Goal: Information Seeking & Learning: Learn about a topic

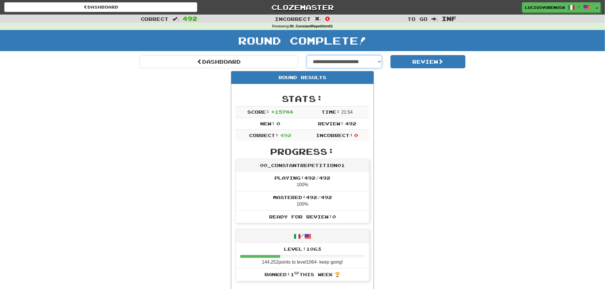
drag, startPoint x: 0, startPoint y: 0, endPoint x: 347, endPoint y: 61, distance: 352.4
click at [347, 61] on select "**********" at bounding box center [344, 61] width 75 height 13
select select "**********"
click at [307, 55] on select "**********" at bounding box center [344, 61] width 75 height 13
select select "**********"
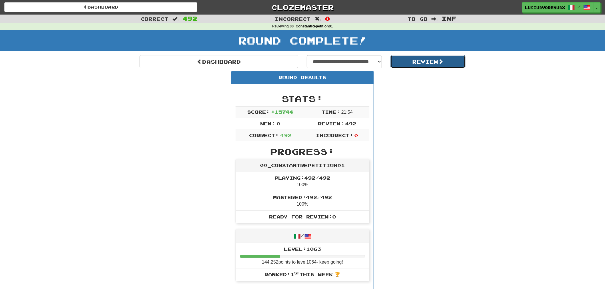
click at [429, 64] on button "Review" at bounding box center [428, 61] width 75 height 13
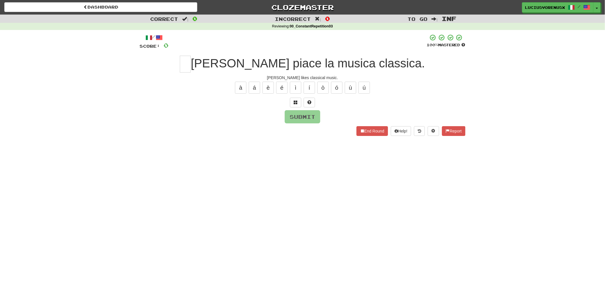
click at [43, 170] on div "Dashboard Clozemaster LuciusVorenusX / Toggle Dropdown Dashboard Leaderboard Ac…" at bounding box center [302, 144] width 605 height 289
click at [191, 66] on input "text" at bounding box center [185, 64] width 11 height 17
type input "*"
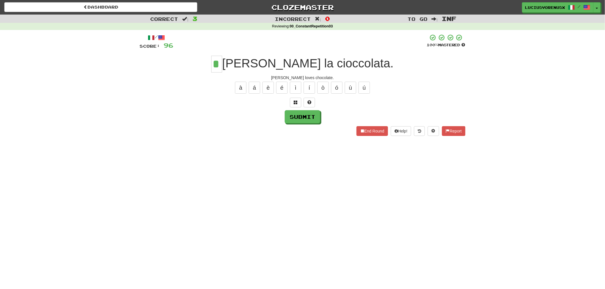
type input "*"
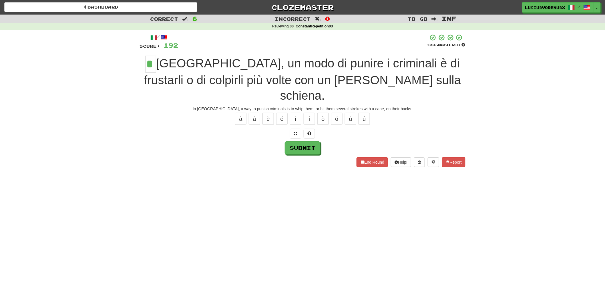
type input "*"
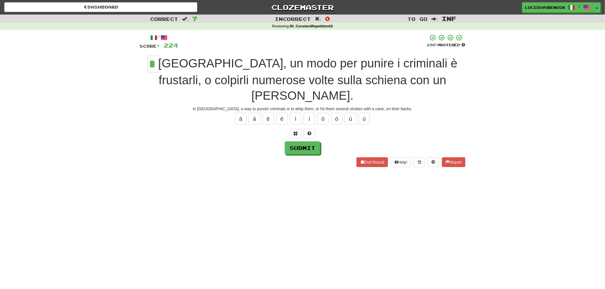
type input "*"
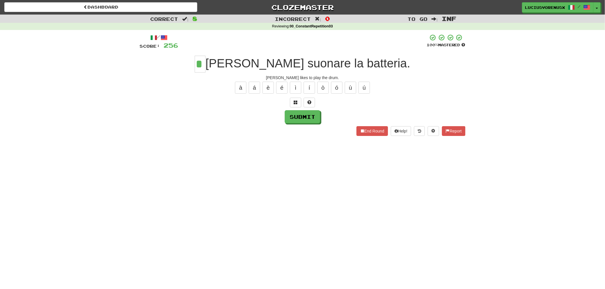
type input "*"
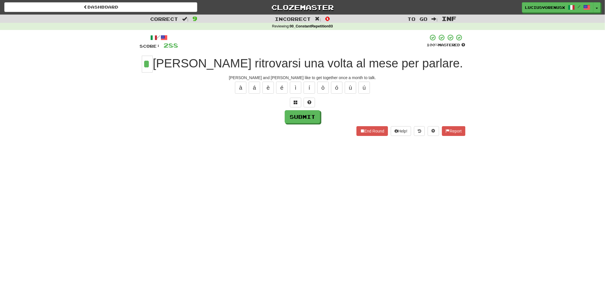
type input "*"
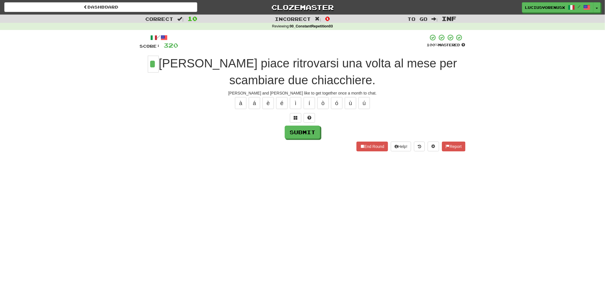
type input "*"
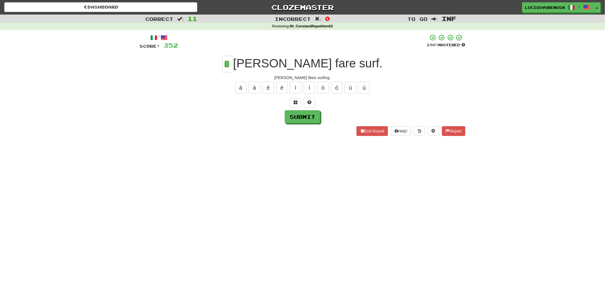
type input "*"
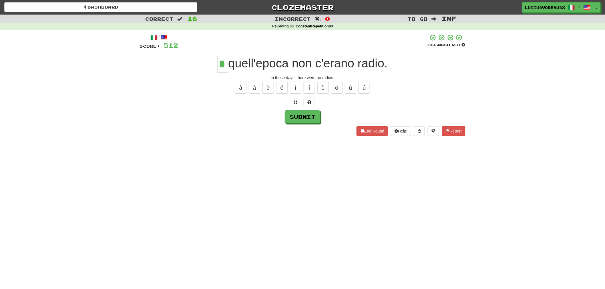
type input "*"
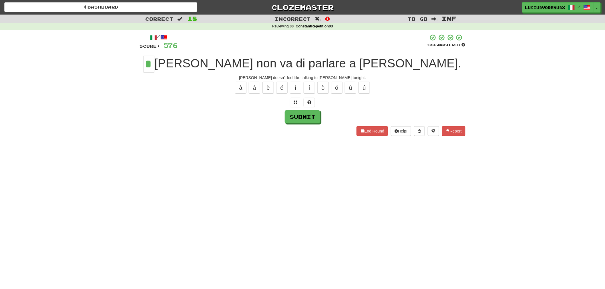
type input "*"
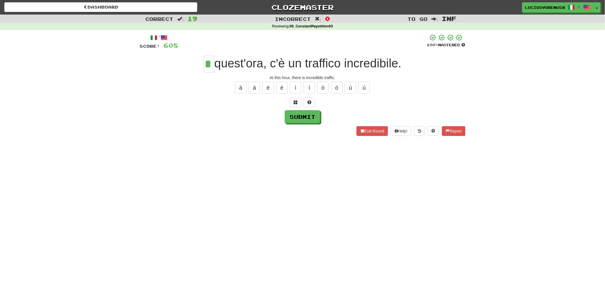
type input "*"
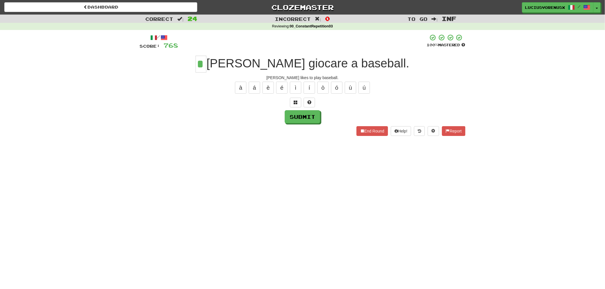
type input "*"
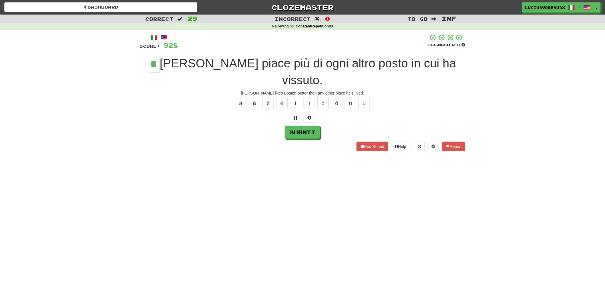
type input "*"
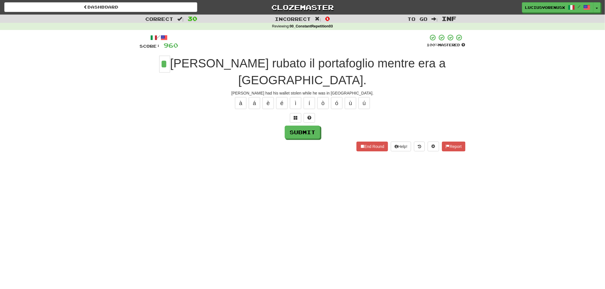
type input "*"
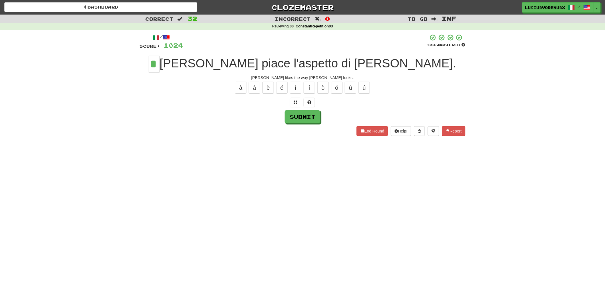
type input "*"
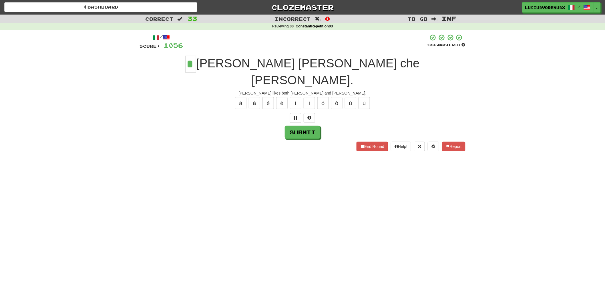
type input "*"
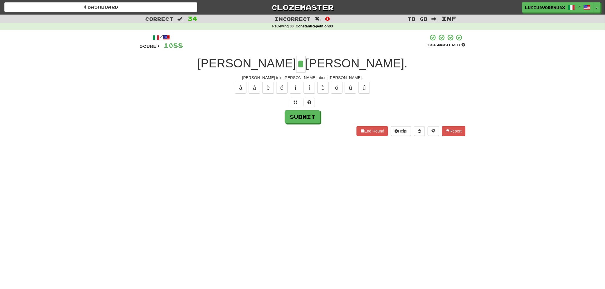
type input "*"
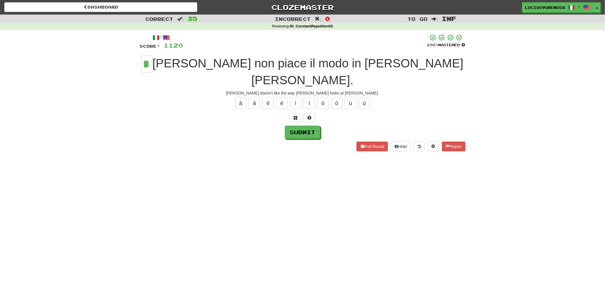
type input "*"
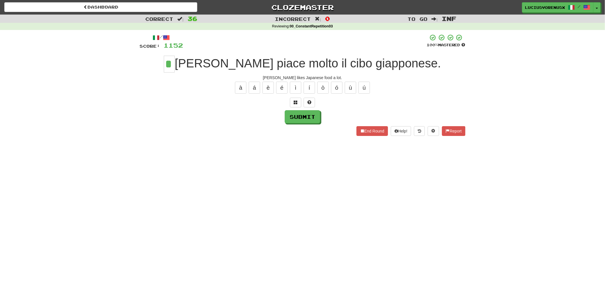
type input "*"
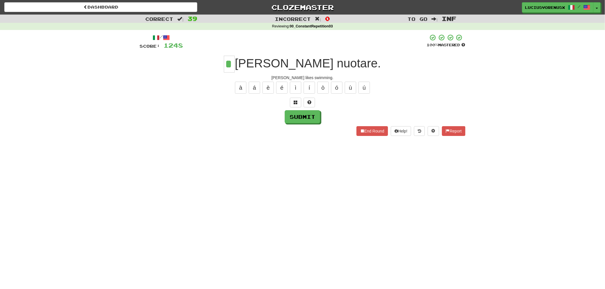
type input "*"
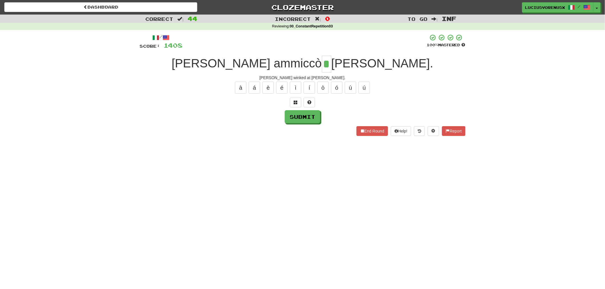
type input "*"
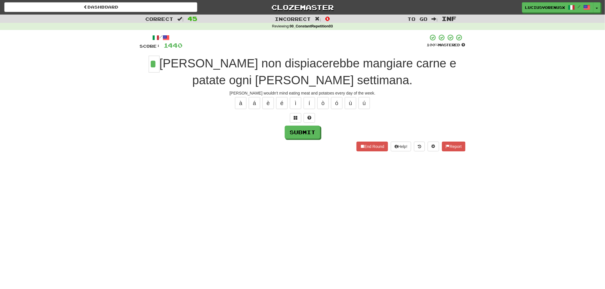
type input "*"
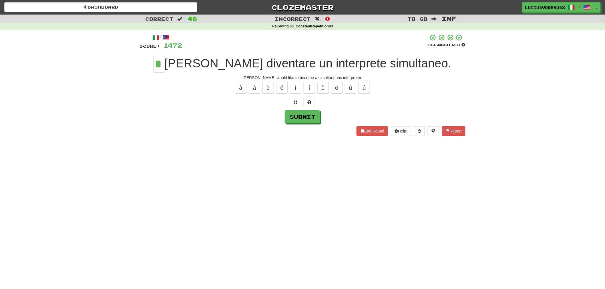
type input "*"
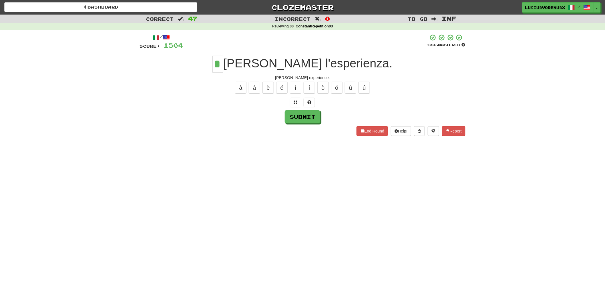
type input "*"
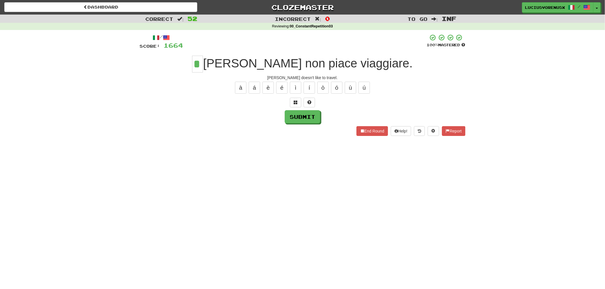
type input "*"
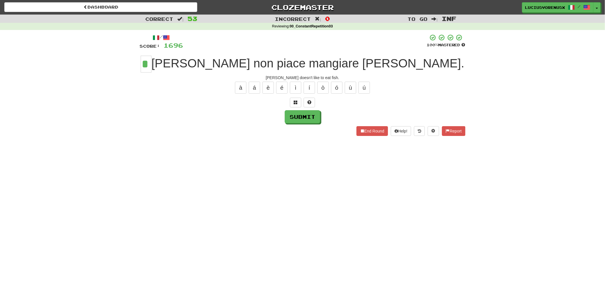
type input "*"
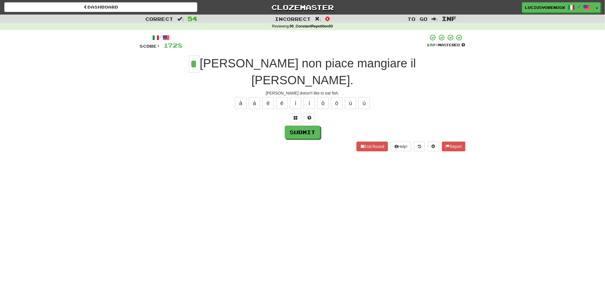
type input "*"
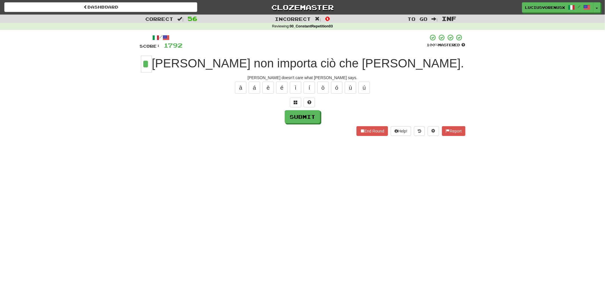
type input "*"
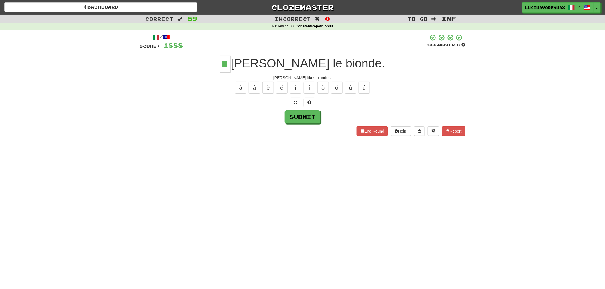
type input "*"
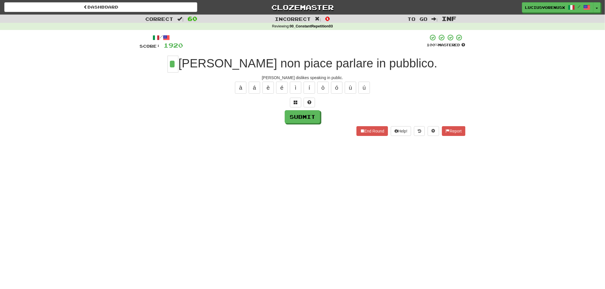
type input "*"
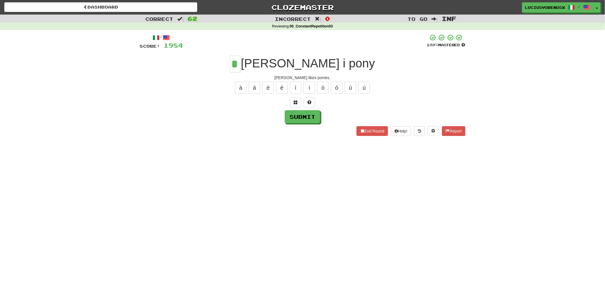
type input "*"
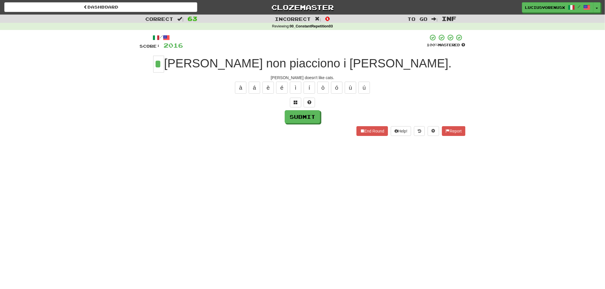
type input "*"
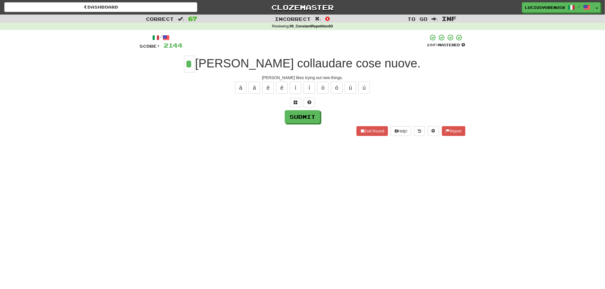
type input "*"
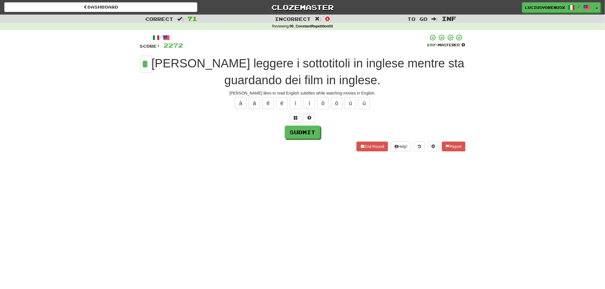
type input "*"
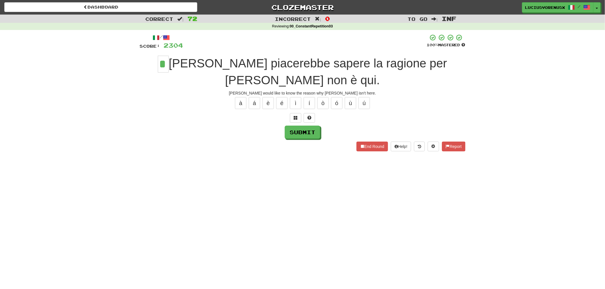
type input "*"
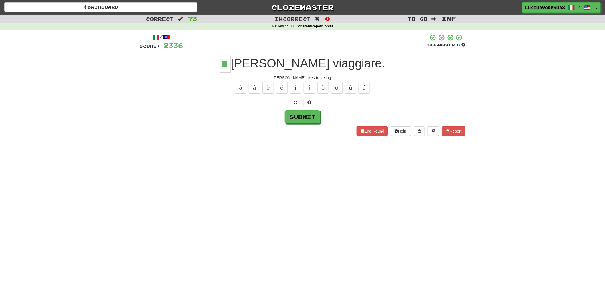
type input "*"
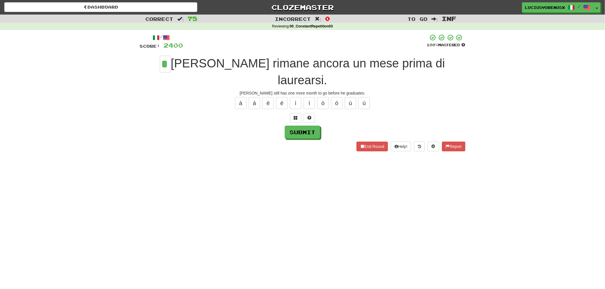
type input "*"
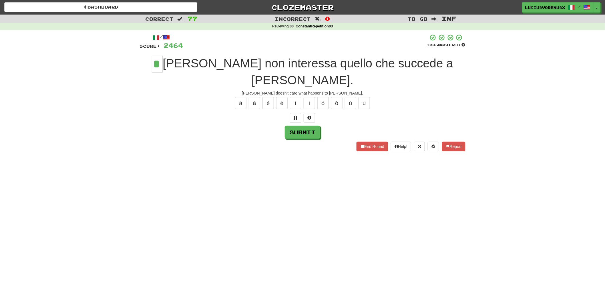
type input "*"
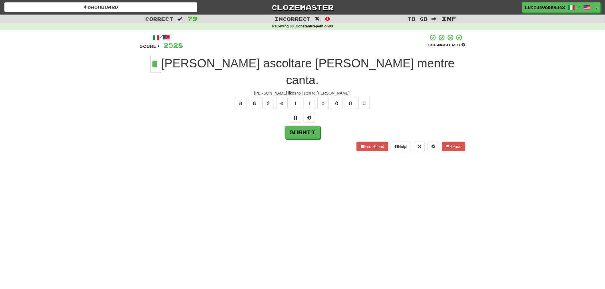
type input "*"
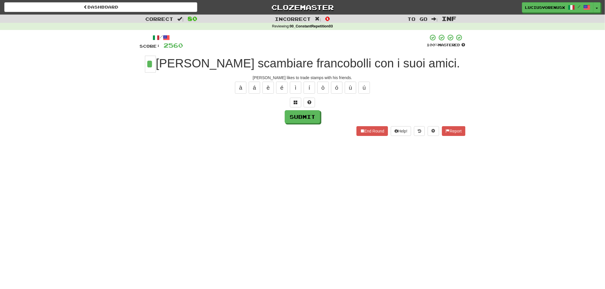
type input "*"
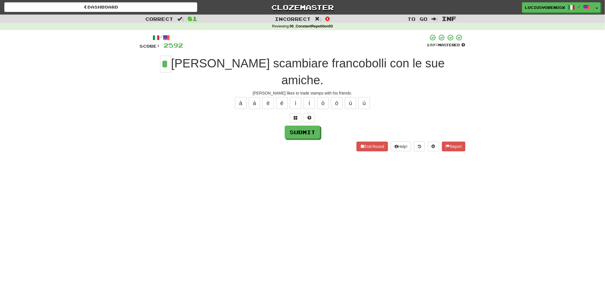
type input "*"
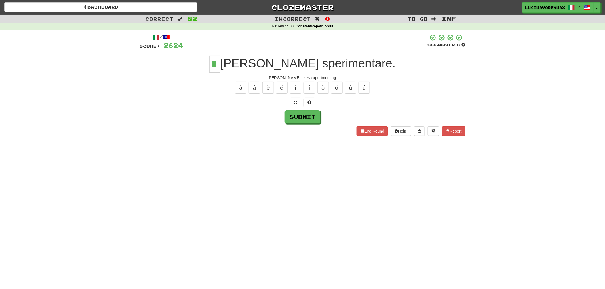
type input "*"
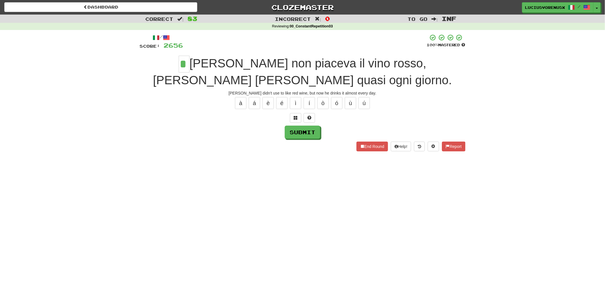
type input "*"
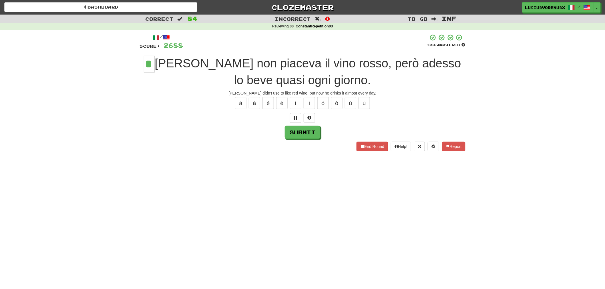
type input "*"
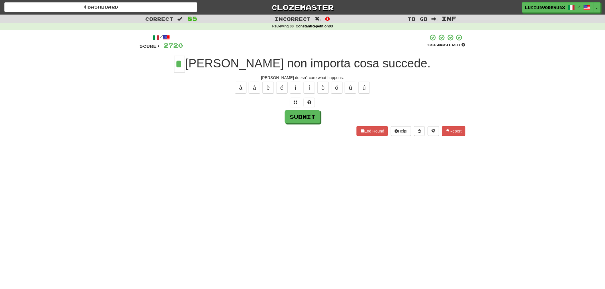
type input "*"
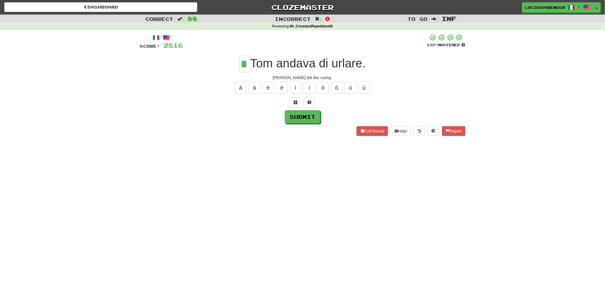
type input "*"
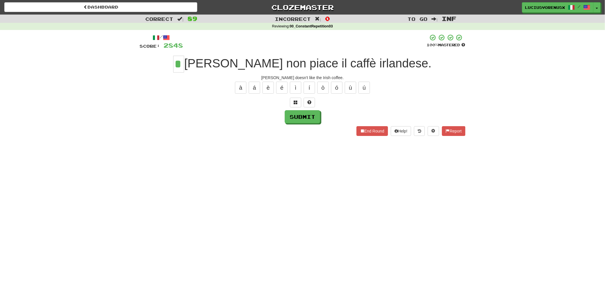
type input "*"
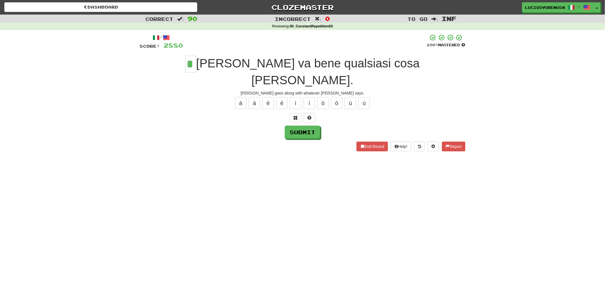
type input "*"
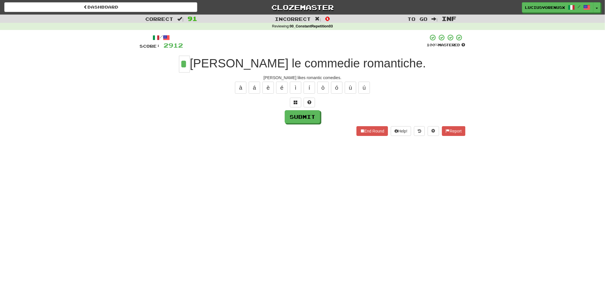
type input "*"
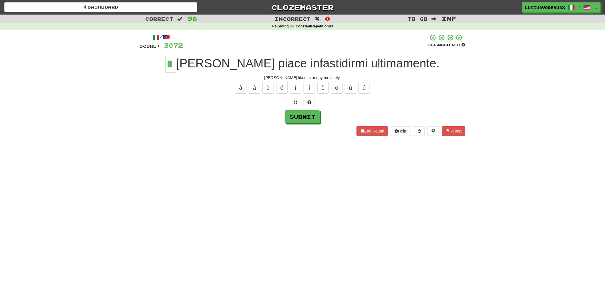
type input "*"
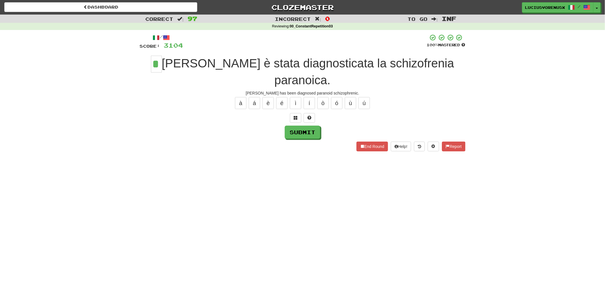
type input "*"
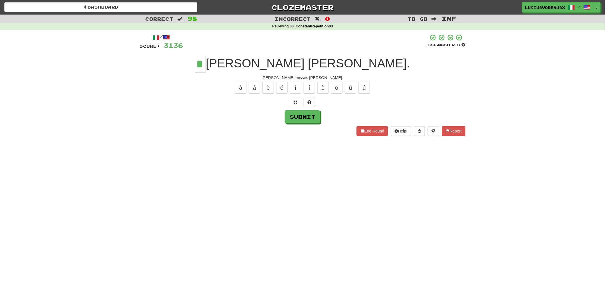
type input "*"
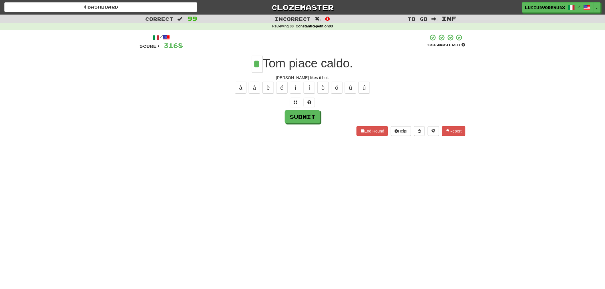
type input "*"
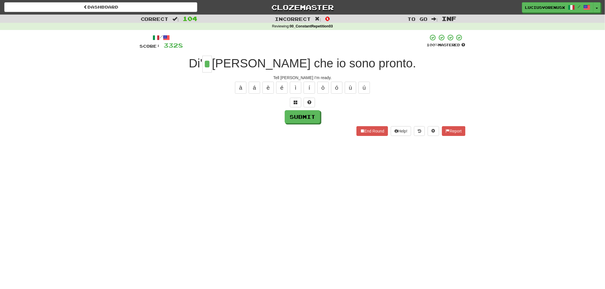
type input "*"
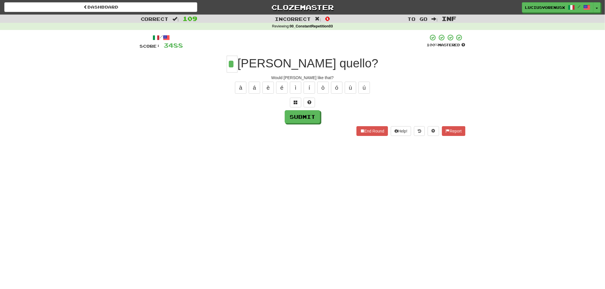
type input "*"
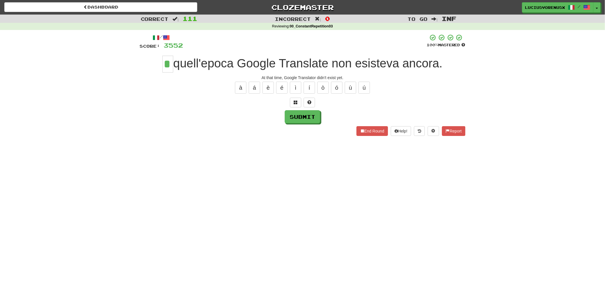
type input "*"
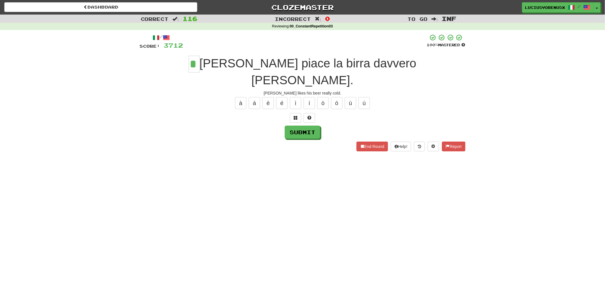
type input "*"
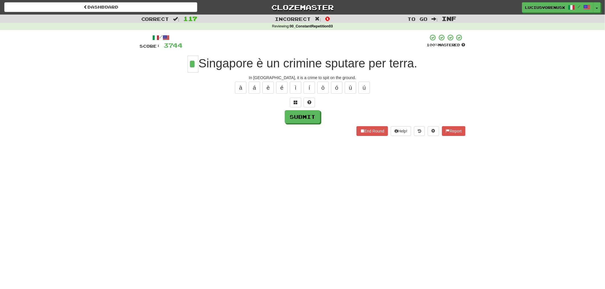
type input "*"
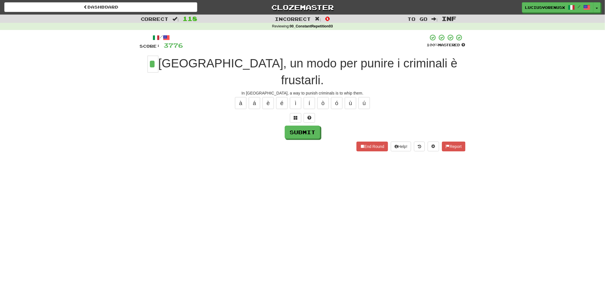
type input "*"
